Goal: Task Accomplishment & Management: Complete application form

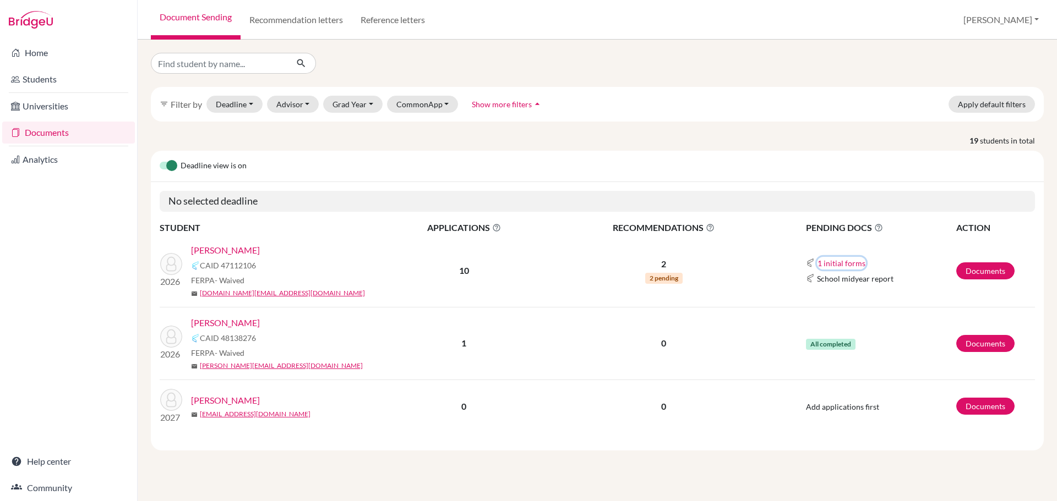
click at [850, 262] on button "1 initial forms" at bounding box center [841, 263] width 49 height 13
click at [860, 284] on div "Counselor recommendation" at bounding box center [874, 284] width 96 height 12
click at [885, 248] on td "1 initial forms Counselor recommendation School midyear report" at bounding box center [867, 271] width 176 height 73
click at [980, 272] on link "Documents" at bounding box center [985, 270] width 58 height 17
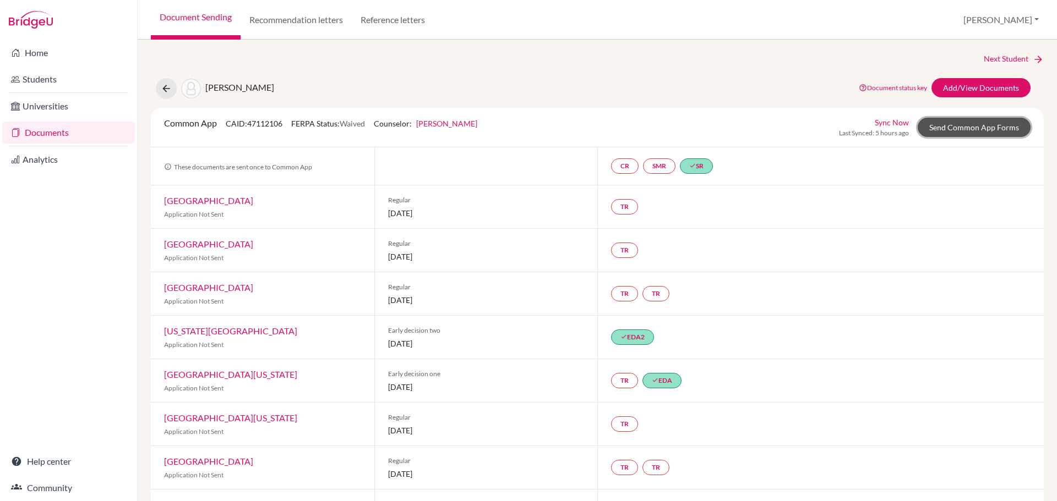
click at [961, 128] on link "Send Common App Forms" at bounding box center [973, 127] width 113 height 19
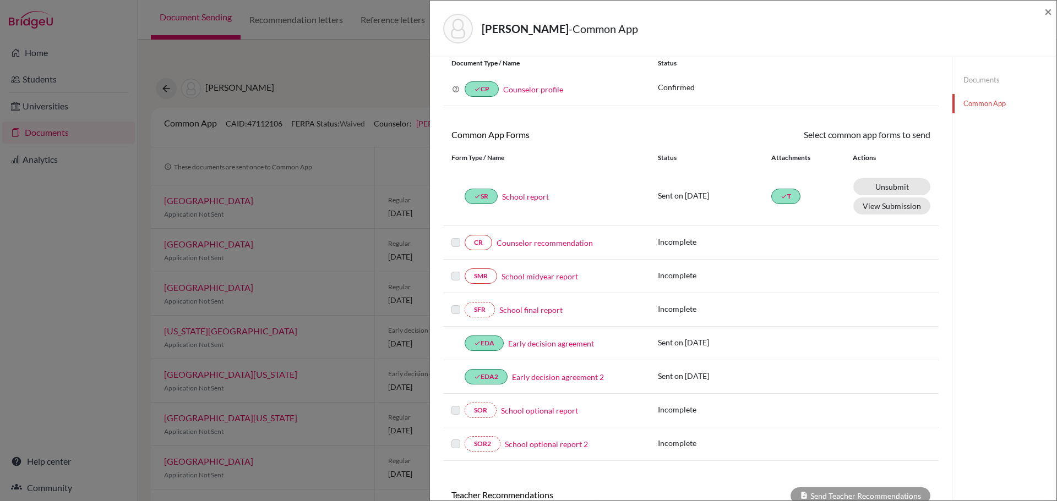
scroll to position [55, 0]
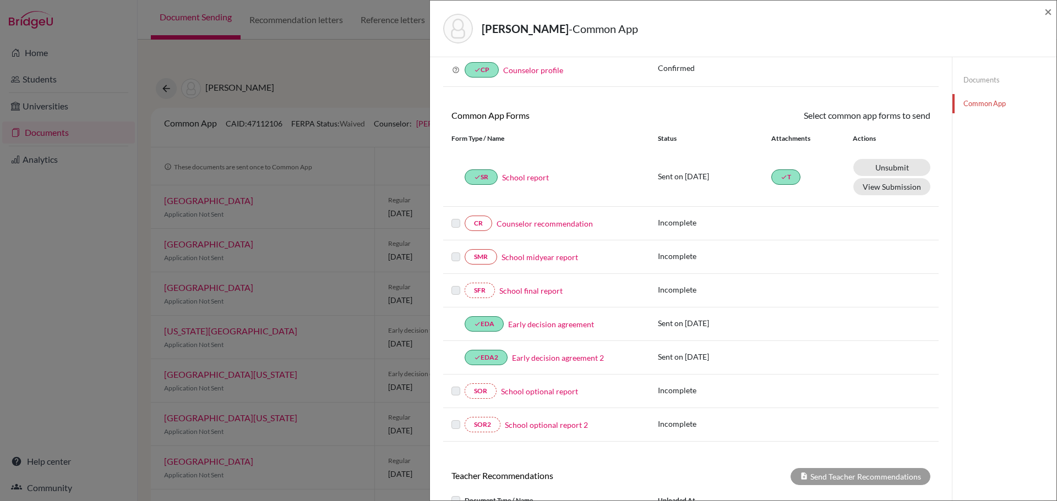
click at [546, 225] on link "Counselor recommendation" at bounding box center [544, 224] width 96 height 12
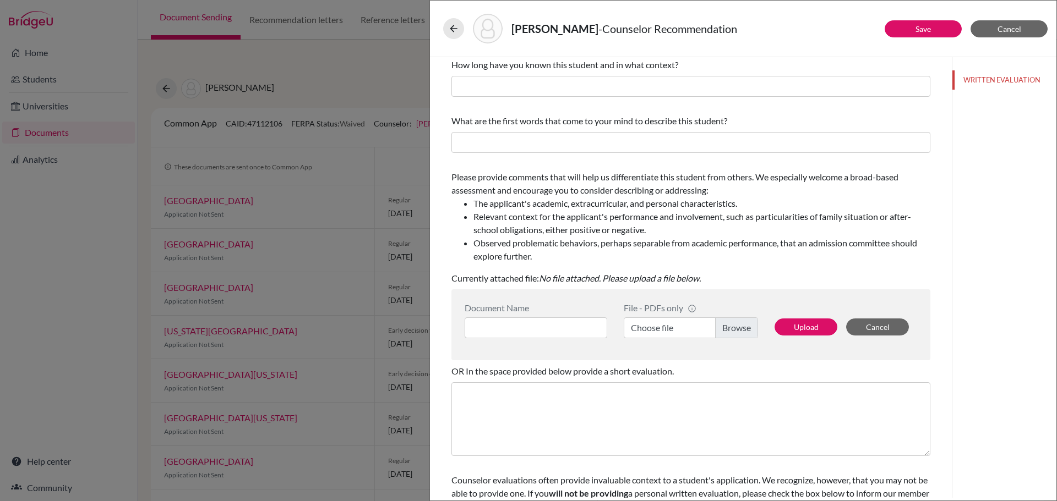
scroll to position [111, 0]
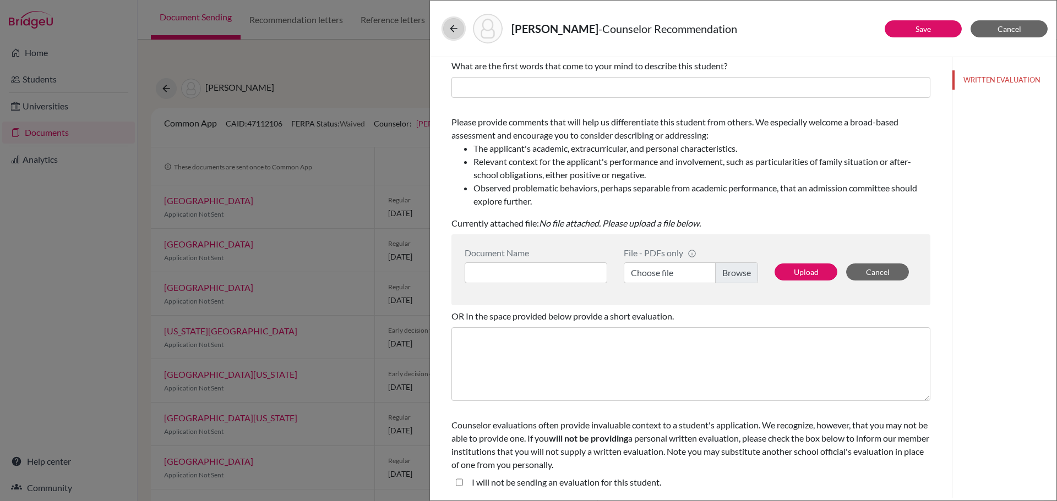
click at [449, 23] on icon at bounding box center [453, 28] width 11 height 11
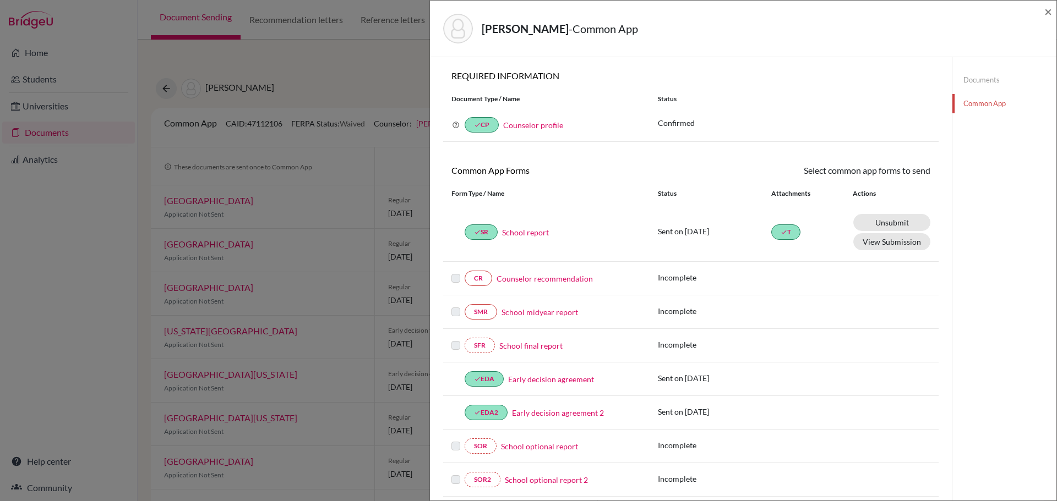
click at [686, 33] on div "Wang, Xuanya - Common App" at bounding box center [739, 29] width 592 height 30
